Goal: Register for event/course

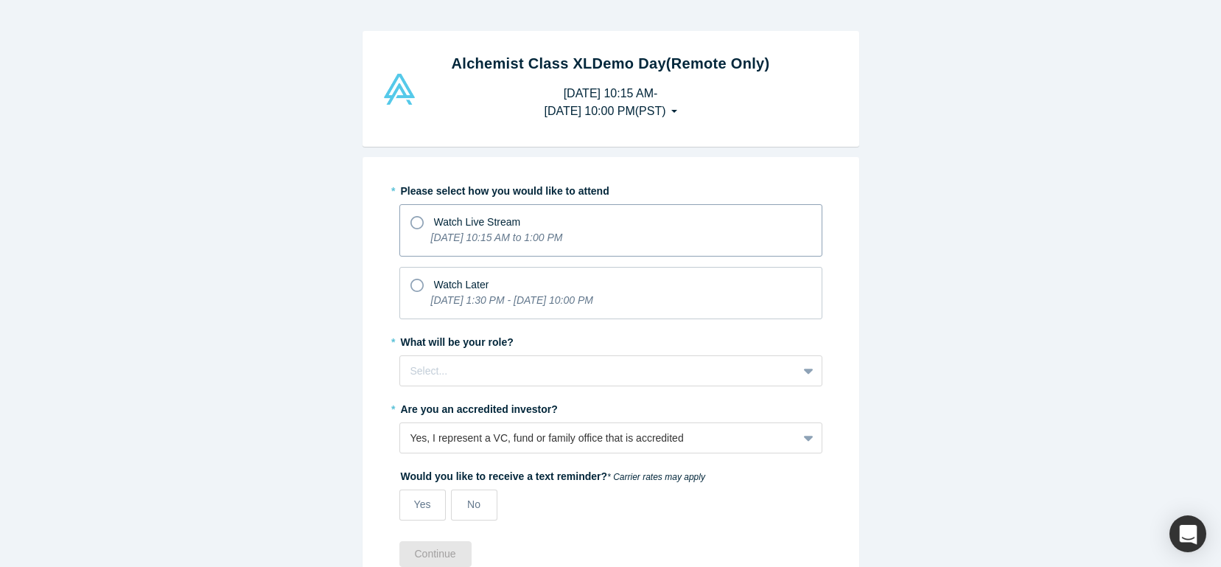
click at [417, 219] on icon at bounding box center [416, 222] width 13 height 13
click at [0, 0] on input "Watch Live Stream [DATE] 10:15 AM to 1:00 PM" at bounding box center [0, 0] width 0 height 0
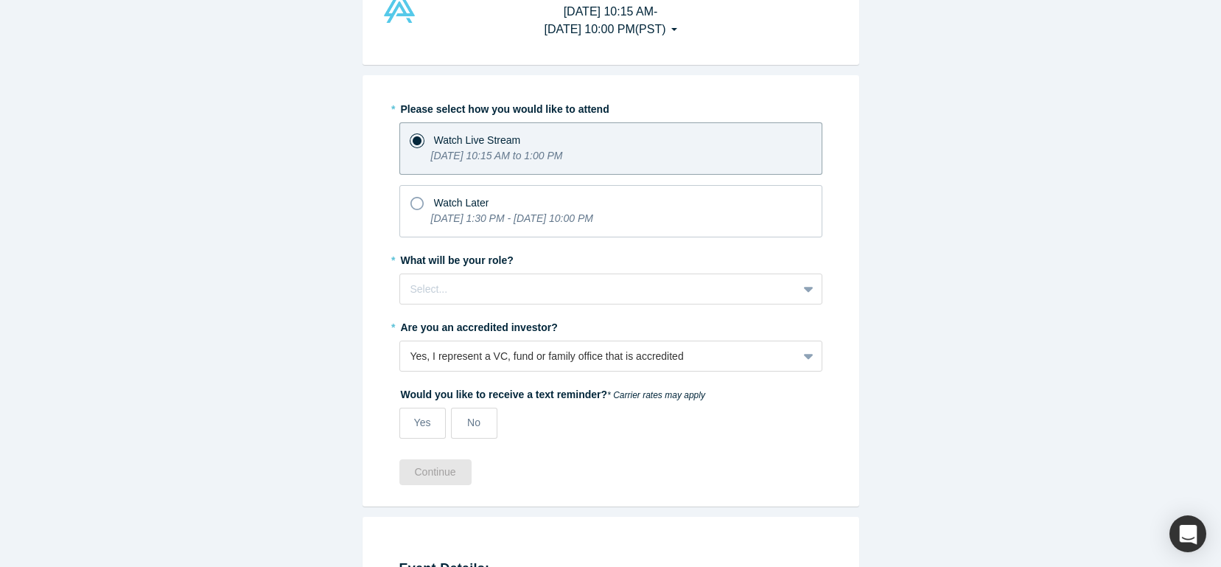
scroll to position [83, 0]
click at [627, 290] on div at bounding box center [598, 287] width 376 height 18
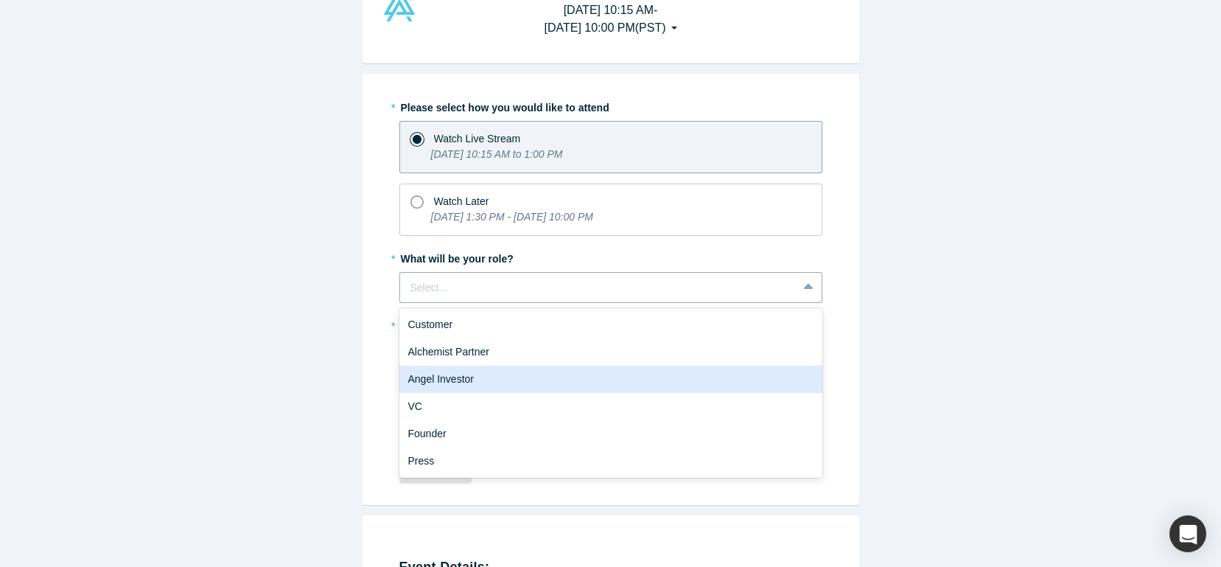
click at [514, 381] on div "Angel Investor" at bounding box center [610, 378] width 423 height 27
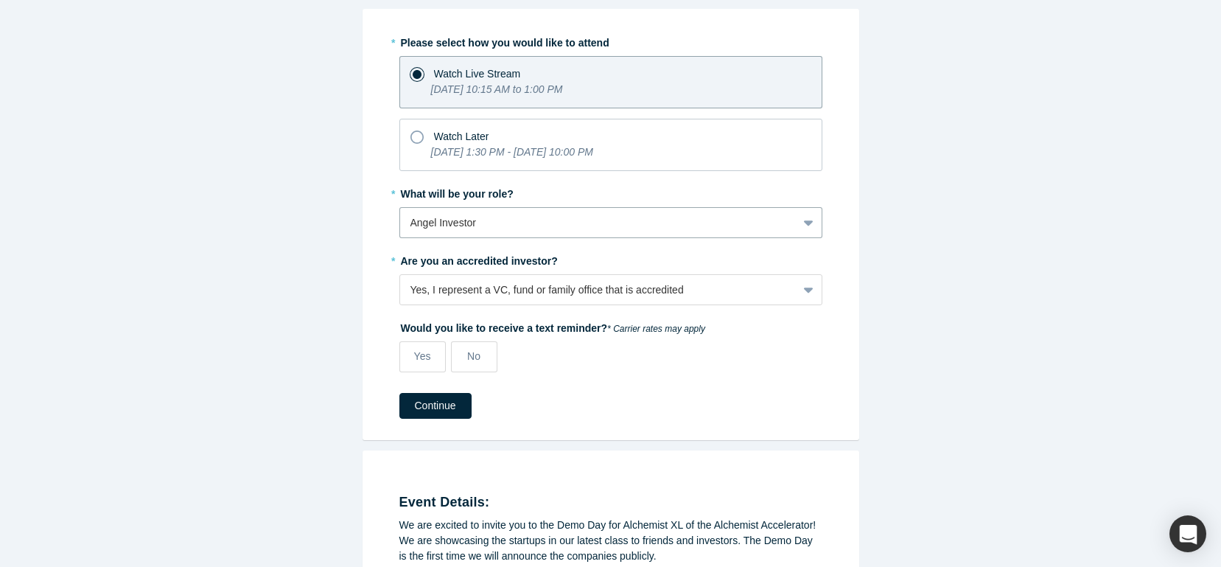
scroll to position [151, 0]
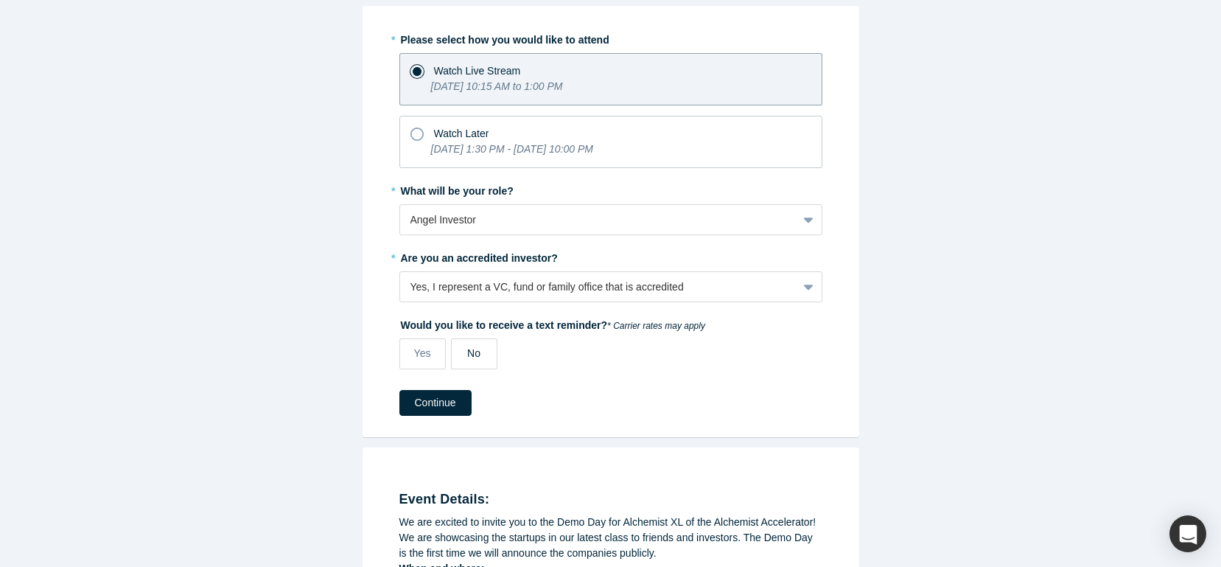
click at [469, 354] on span "No" at bounding box center [473, 353] width 13 height 12
click at [0, 0] on input "No" at bounding box center [0, 0] width 0 height 0
click at [428, 407] on button "Continue" at bounding box center [435, 403] width 72 height 26
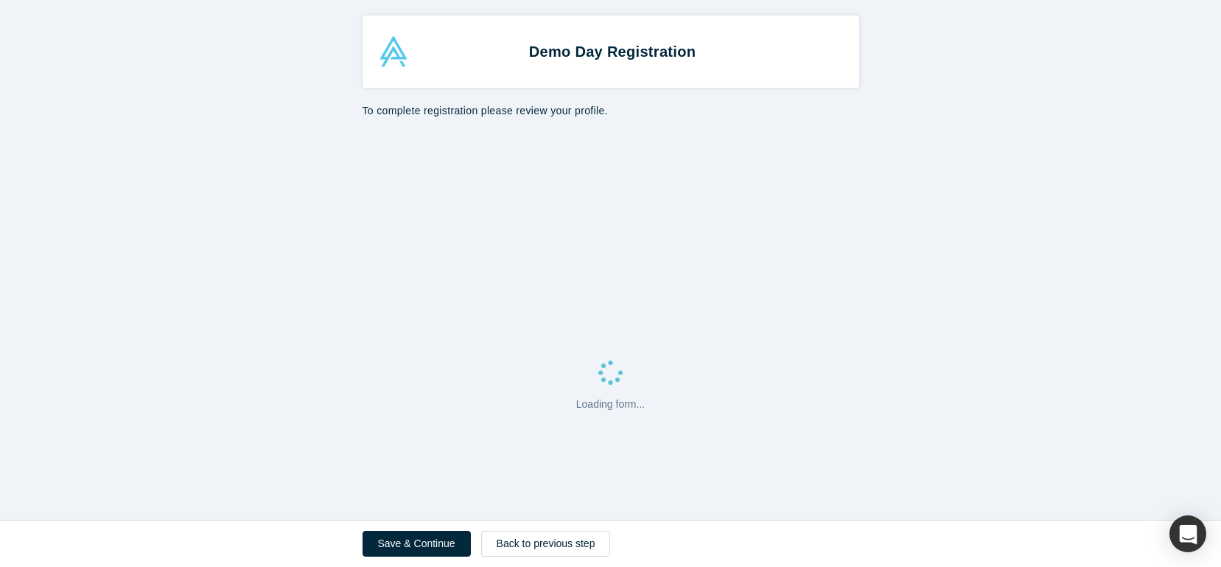
select select "US"
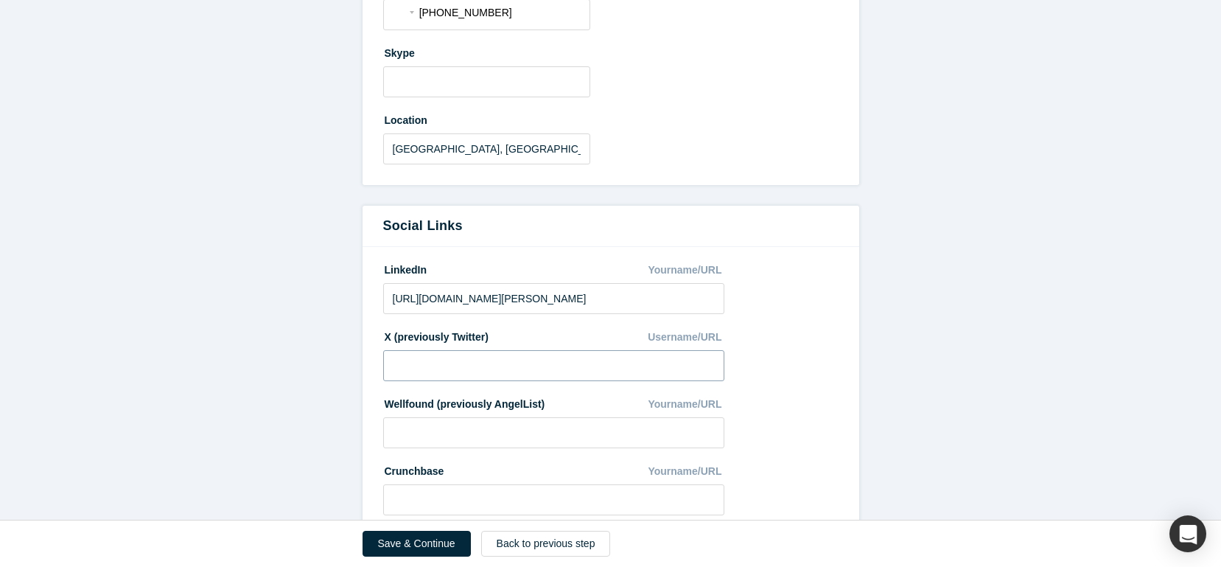
scroll to position [605, 0]
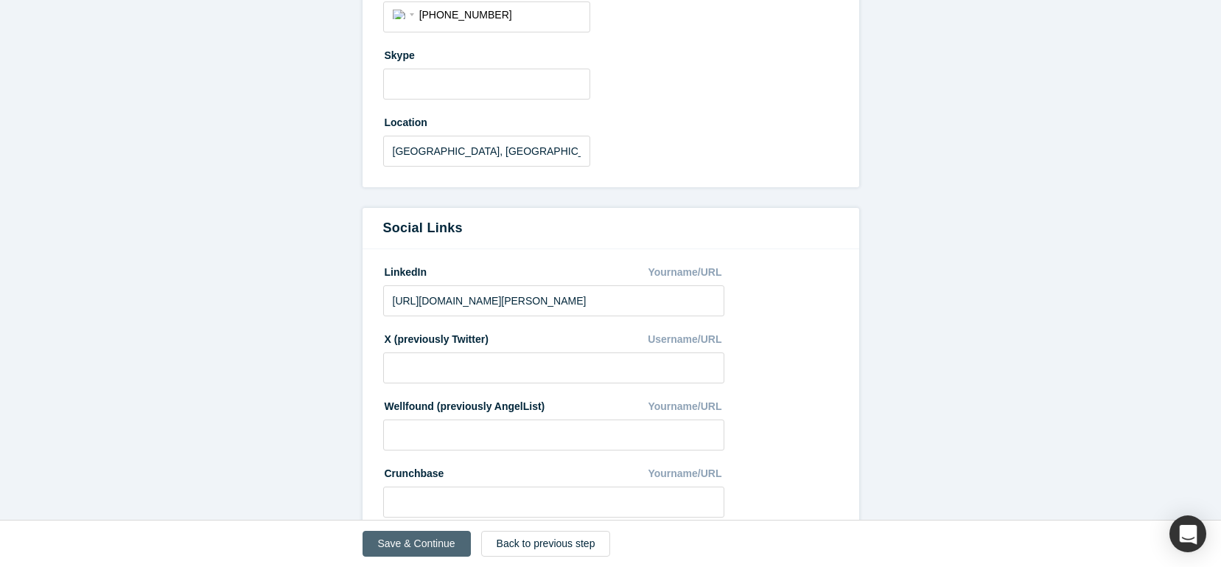
click at [406, 539] on button "Save & Continue" at bounding box center [416, 543] width 108 height 26
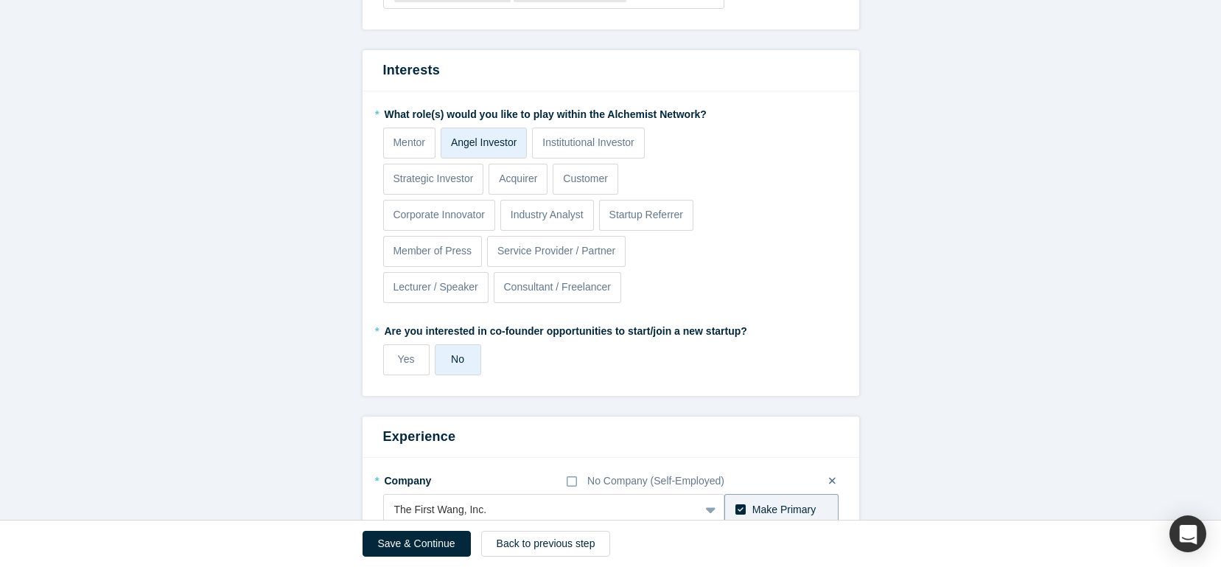
scroll to position [665, 0]
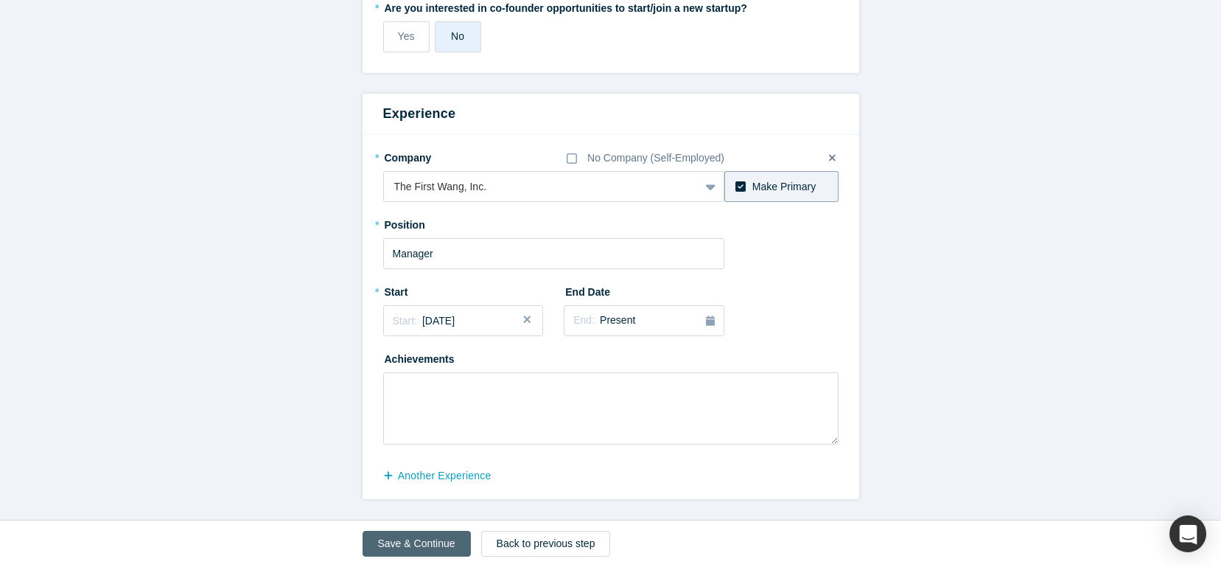
click at [400, 543] on button "Save & Continue" at bounding box center [416, 543] width 108 height 26
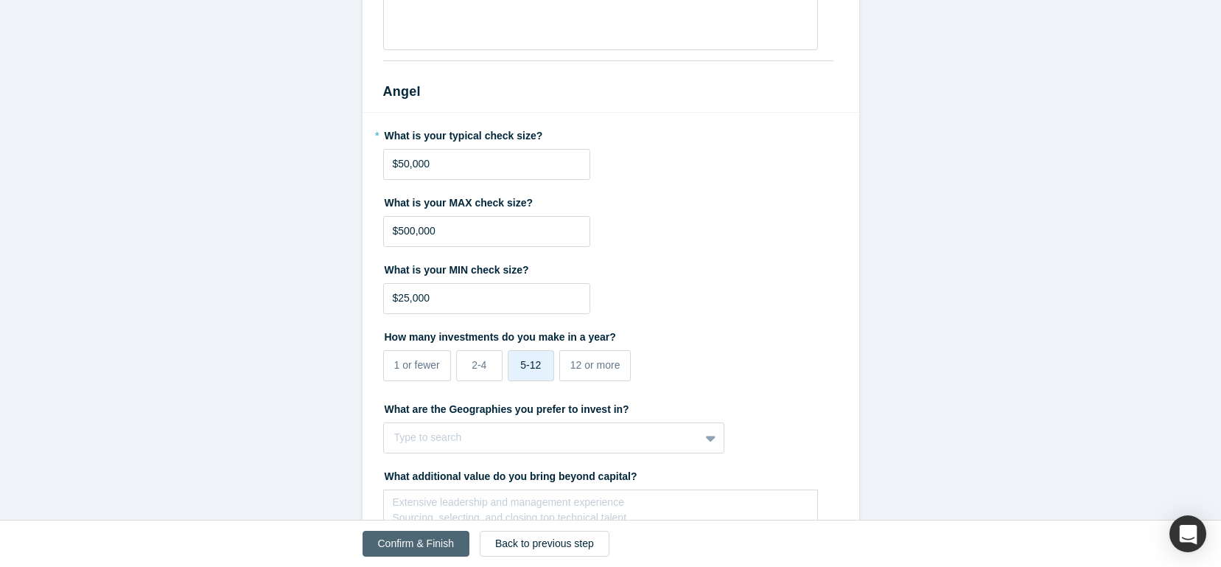
scroll to position [0, 0]
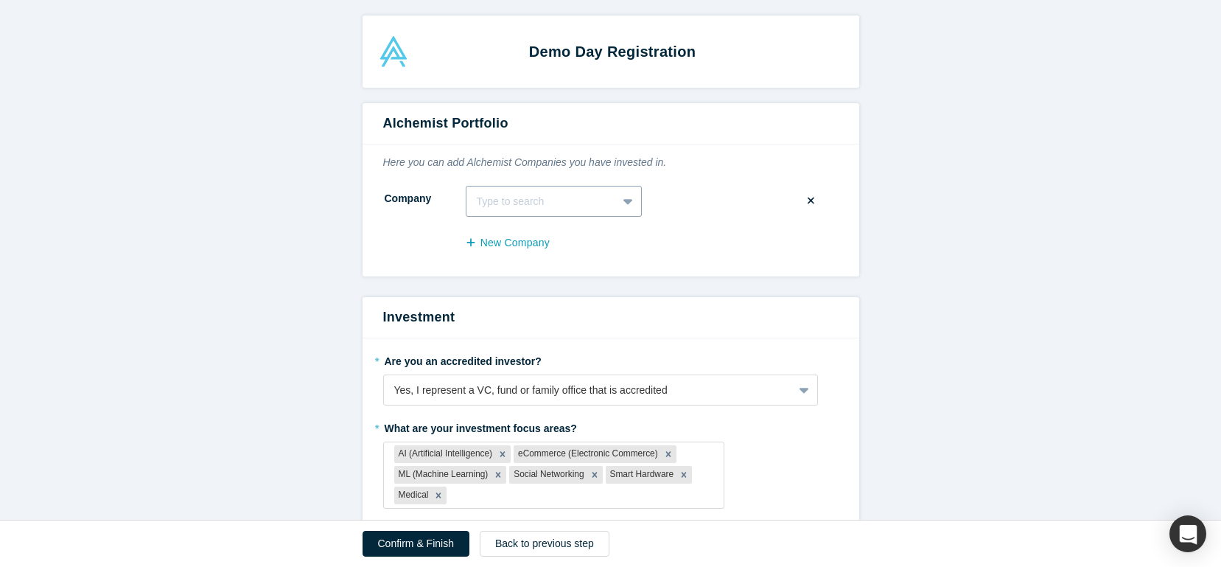
click at [625, 196] on icon at bounding box center [628, 201] width 10 height 15
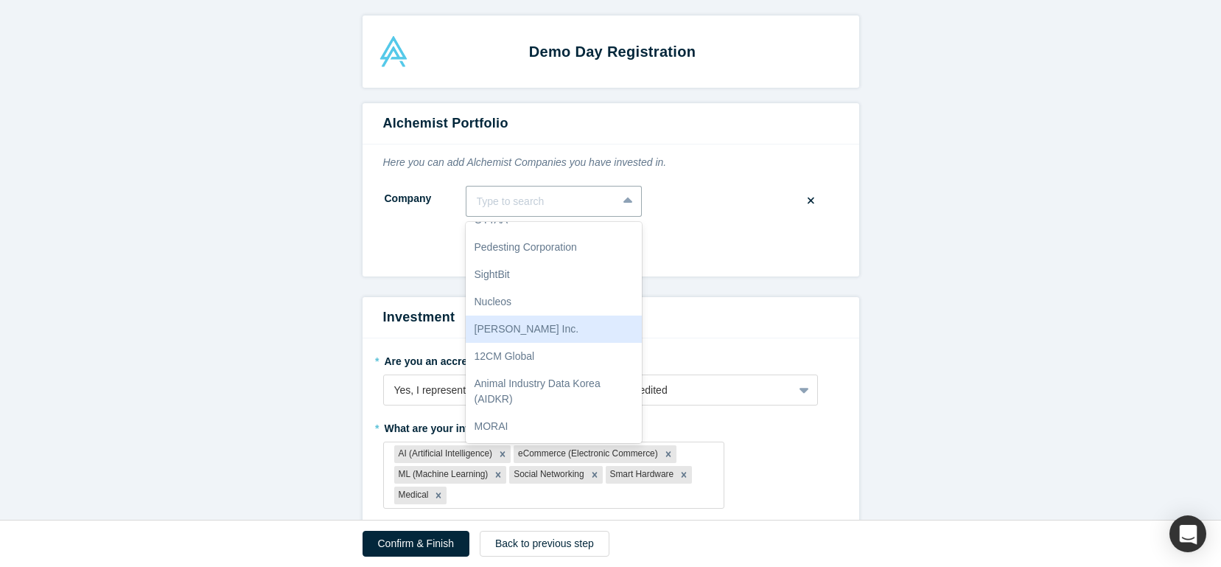
scroll to position [72, 0]
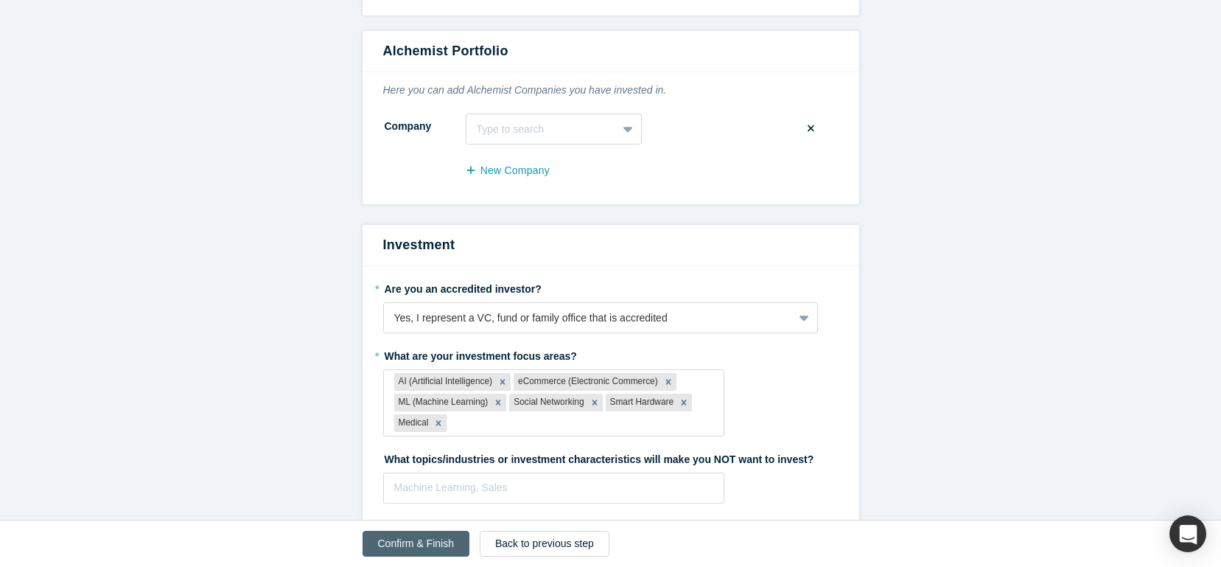
click at [411, 541] on button "Confirm & Finish" at bounding box center [415, 543] width 107 height 26
